Goal: Transaction & Acquisition: Download file/media

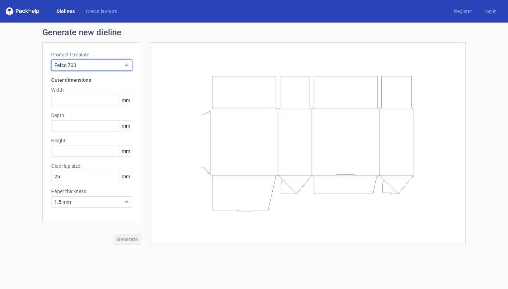
click at [89, 68] on span "Fefco 703" at bounding box center [89, 65] width 70 height 7
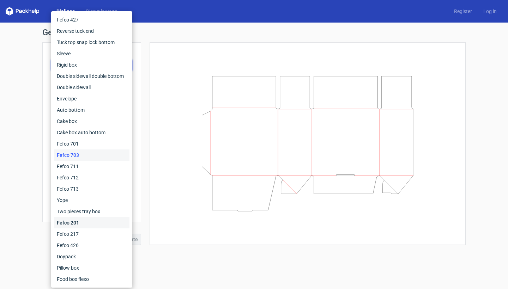
click at [80, 222] on div "Fefco 201" at bounding box center [91, 222] width 75 height 11
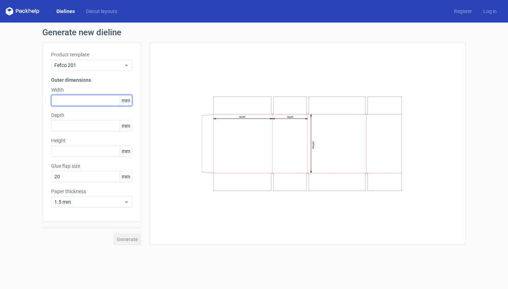
click at [78, 98] on input "text" at bounding box center [91, 100] width 81 height 11
type input "500"
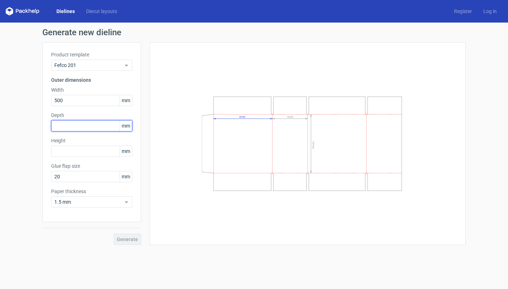
click at [79, 124] on input "text" at bounding box center [91, 125] width 81 height 11
type input "400"
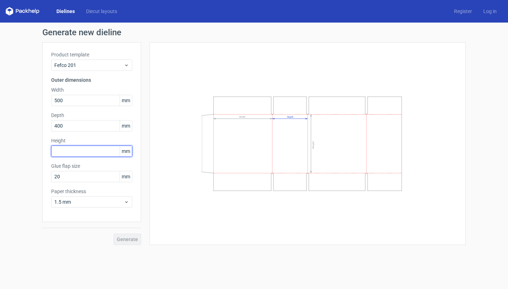
click at [85, 150] on input "text" at bounding box center [91, 151] width 81 height 11
type input "500"
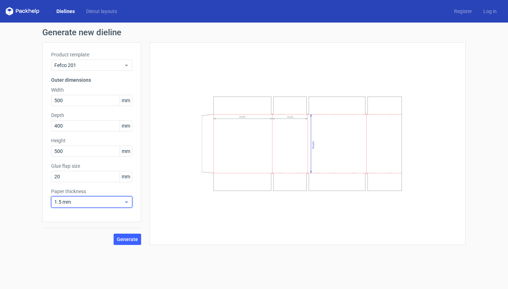
click at [72, 200] on span "1.5 mm" at bounding box center [89, 202] width 70 height 7
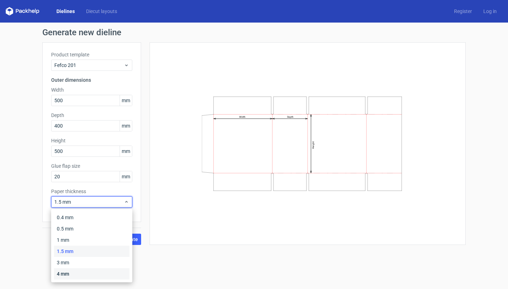
click at [80, 272] on div "4 mm" at bounding box center [91, 273] width 75 height 11
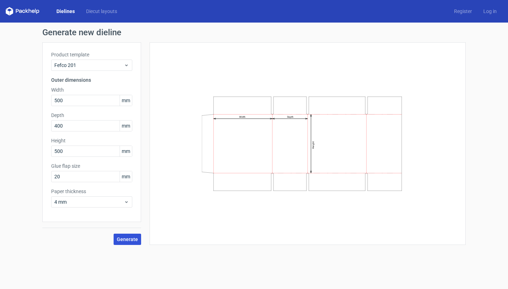
click at [130, 237] on span "Generate" at bounding box center [127, 239] width 21 height 5
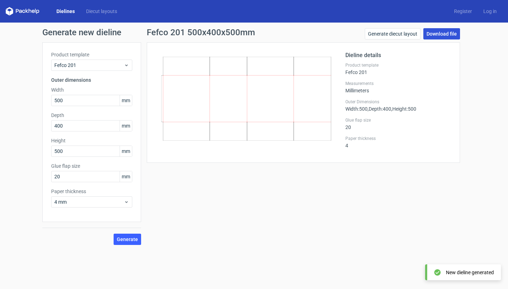
click at [436, 34] on link "Download file" at bounding box center [441, 33] width 37 height 11
